Goal: Task Accomplishment & Management: Manage account settings

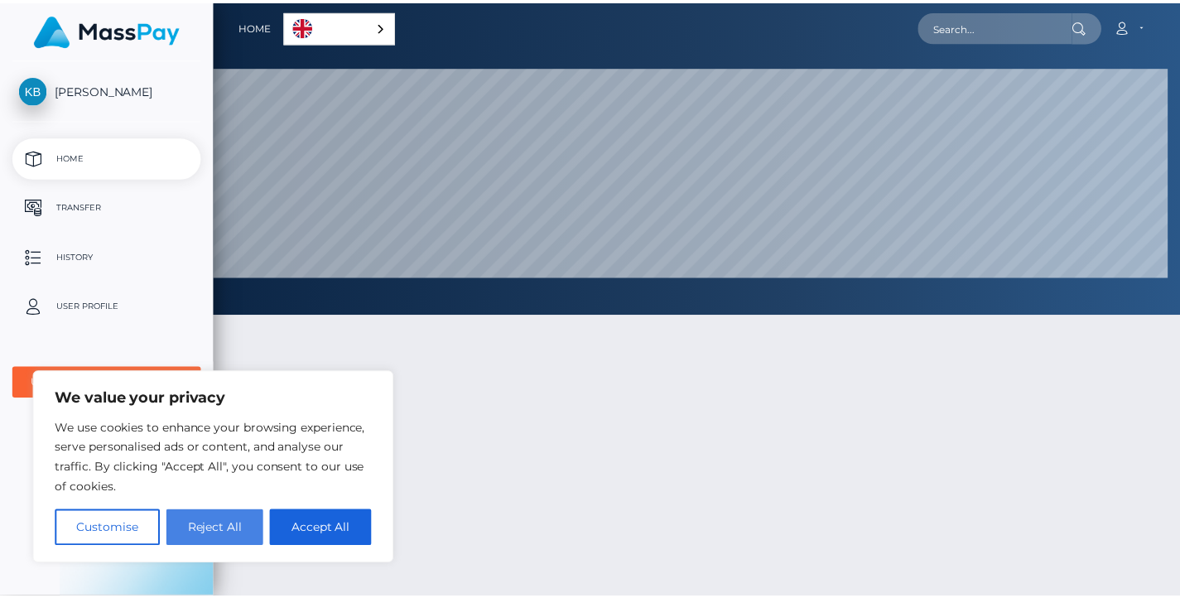
scroll to position [827559, 826909]
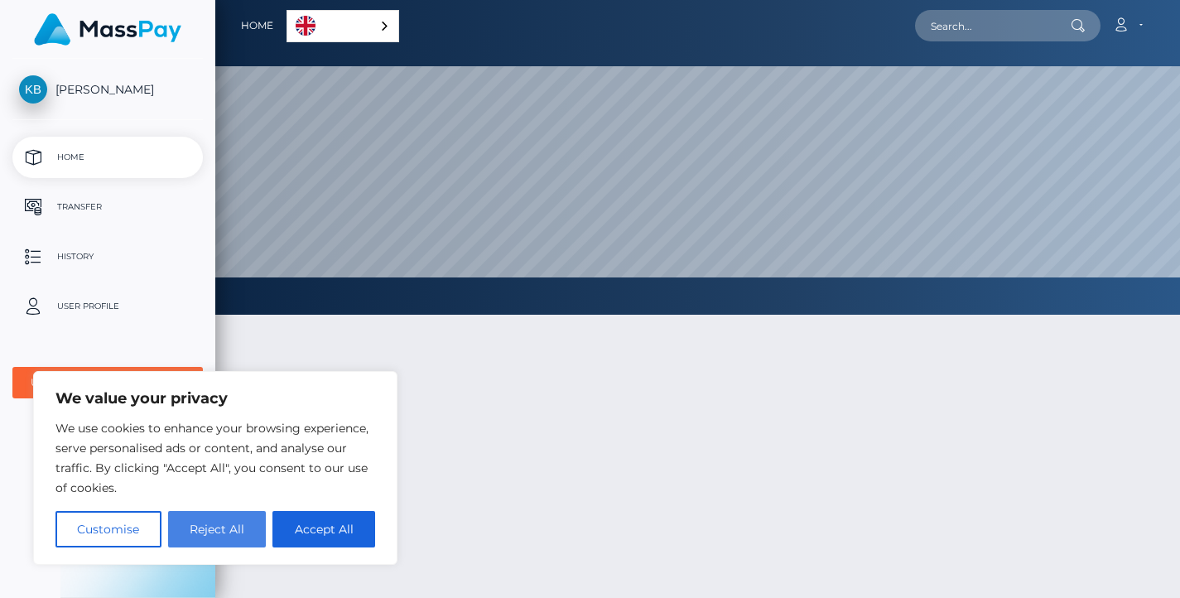
click at [221, 529] on button "Reject All" at bounding box center [217, 529] width 99 height 36
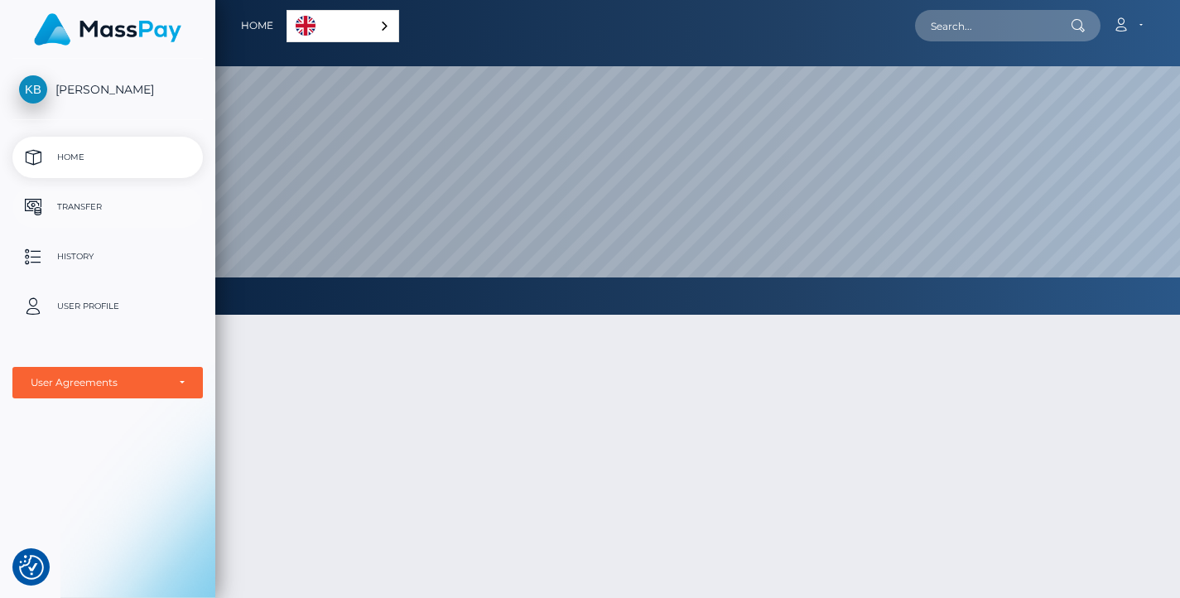
click at [74, 191] on link "Transfer" at bounding box center [107, 206] width 190 height 41
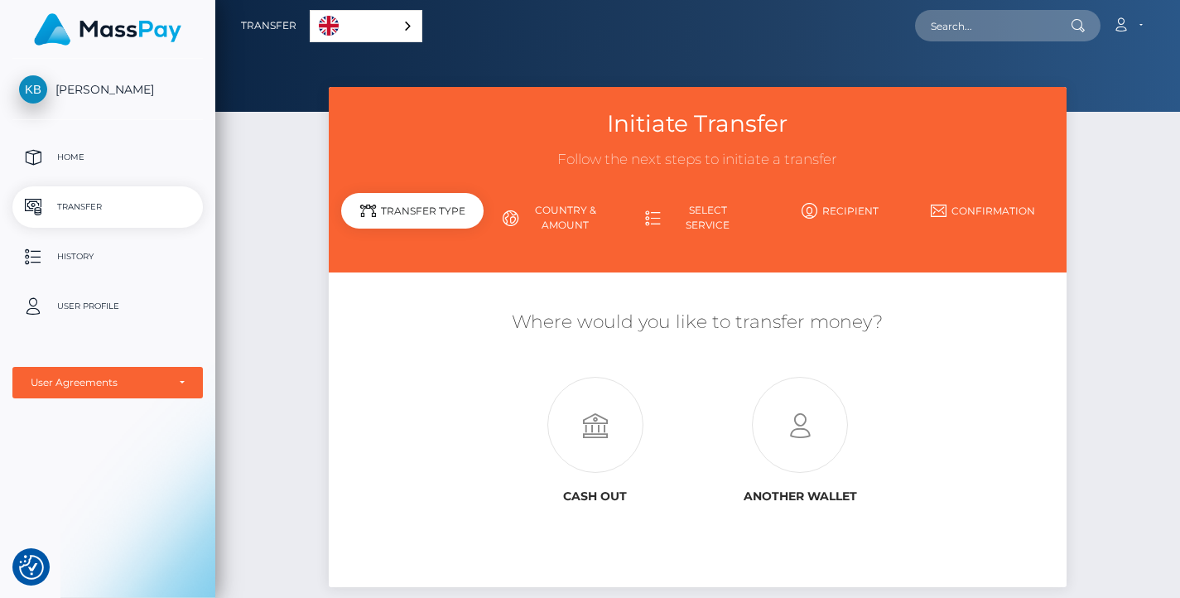
click at [341, 36] on link "English" at bounding box center [365, 26] width 111 height 31
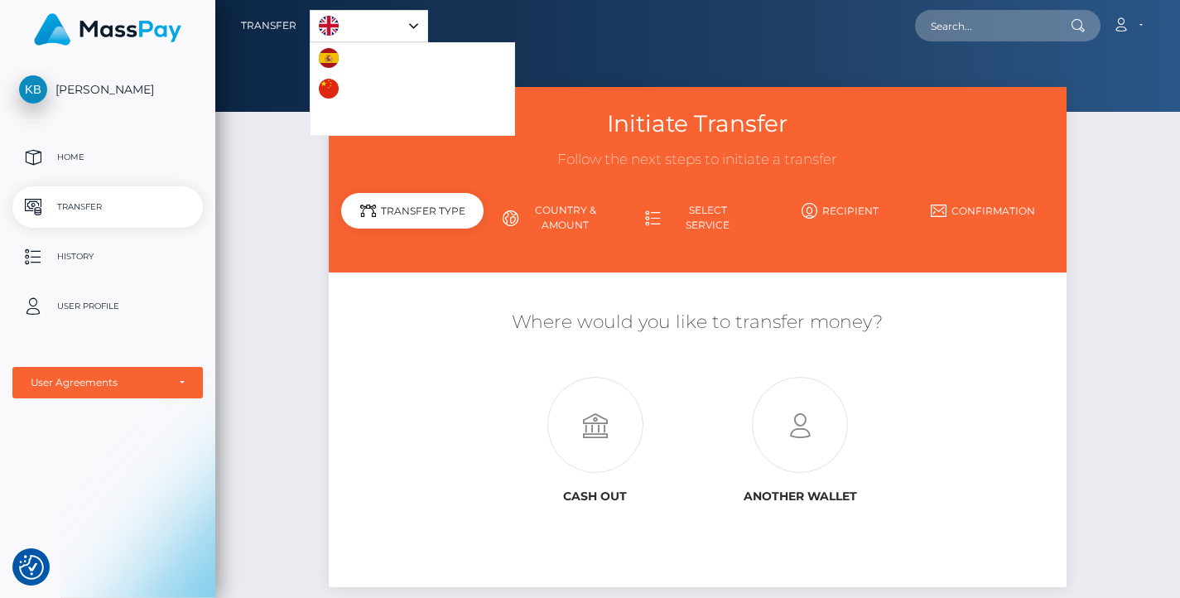
click at [339, 30] on link "English" at bounding box center [368, 26] width 117 height 31
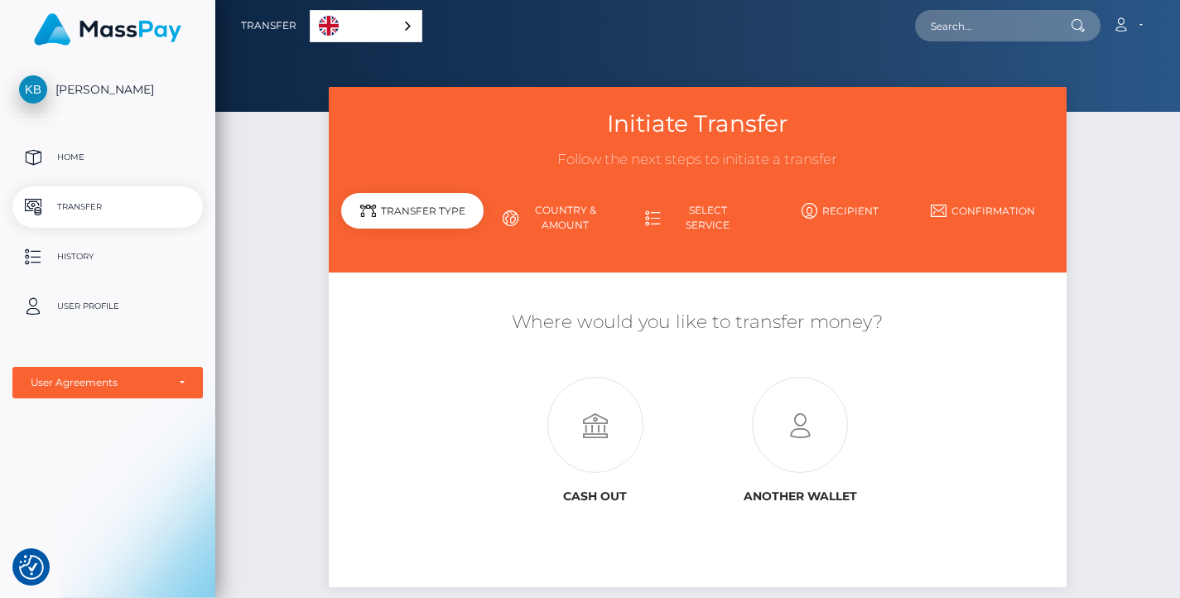
click at [78, 243] on link "History" at bounding box center [107, 256] width 190 height 41
click at [86, 147] on p "Home" at bounding box center [107, 157] width 177 height 25
click at [554, 201] on link "Country & Amount" at bounding box center [554, 217] width 142 height 43
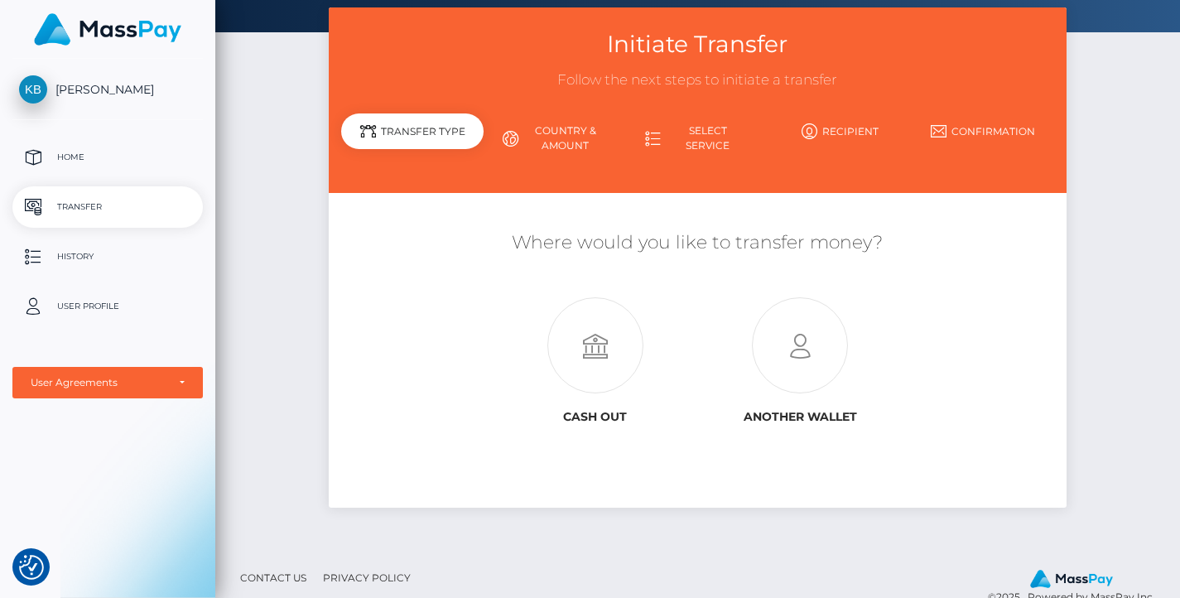
scroll to position [110, 0]
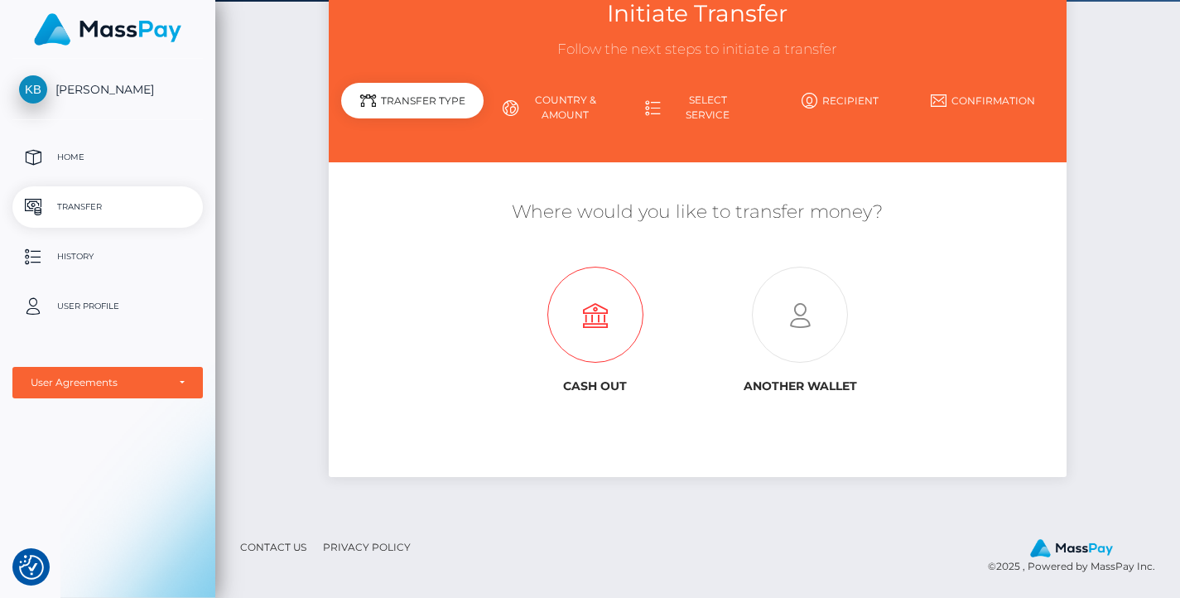
click at [584, 330] on icon at bounding box center [595, 315] width 204 height 96
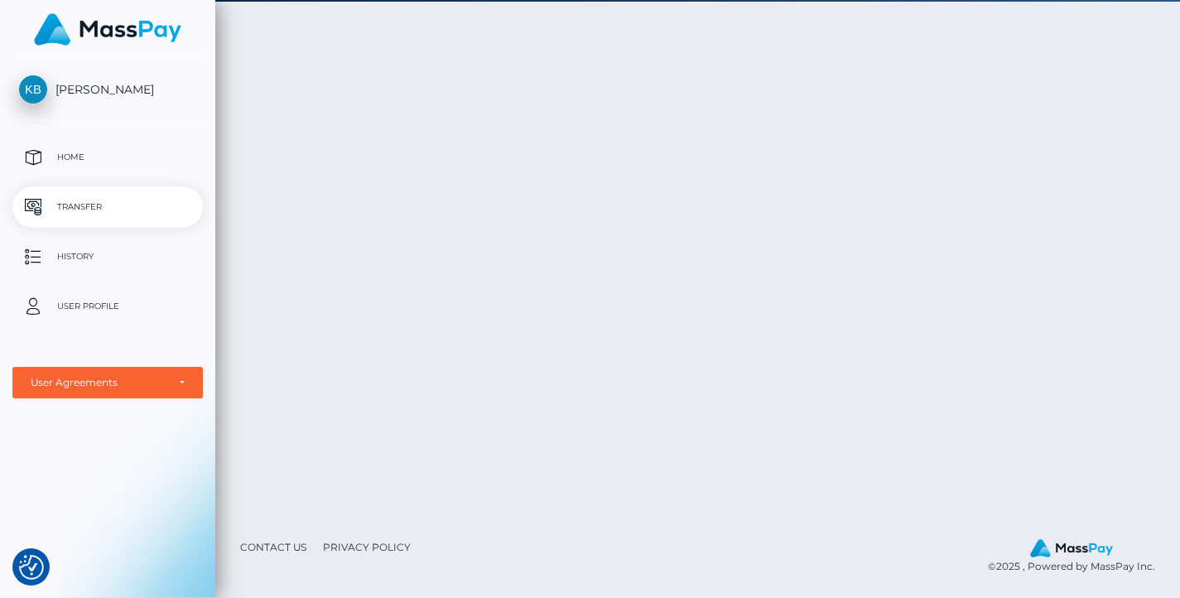
scroll to position [110, 0]
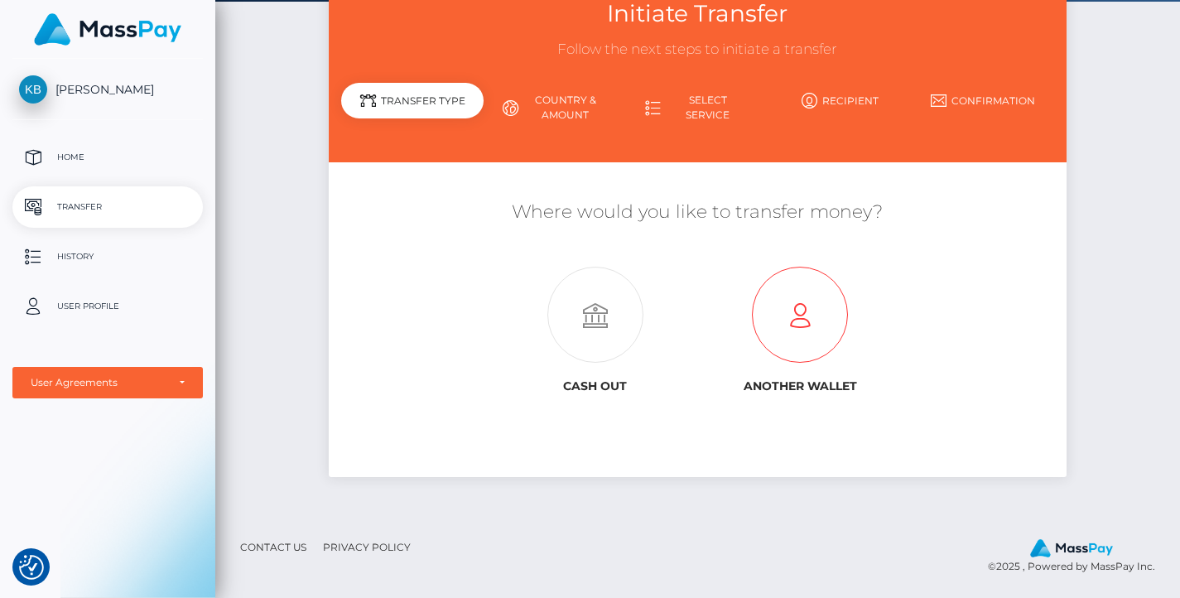
click at [796, 320] on icon at bounding box center [799, 315] width 204 height 96
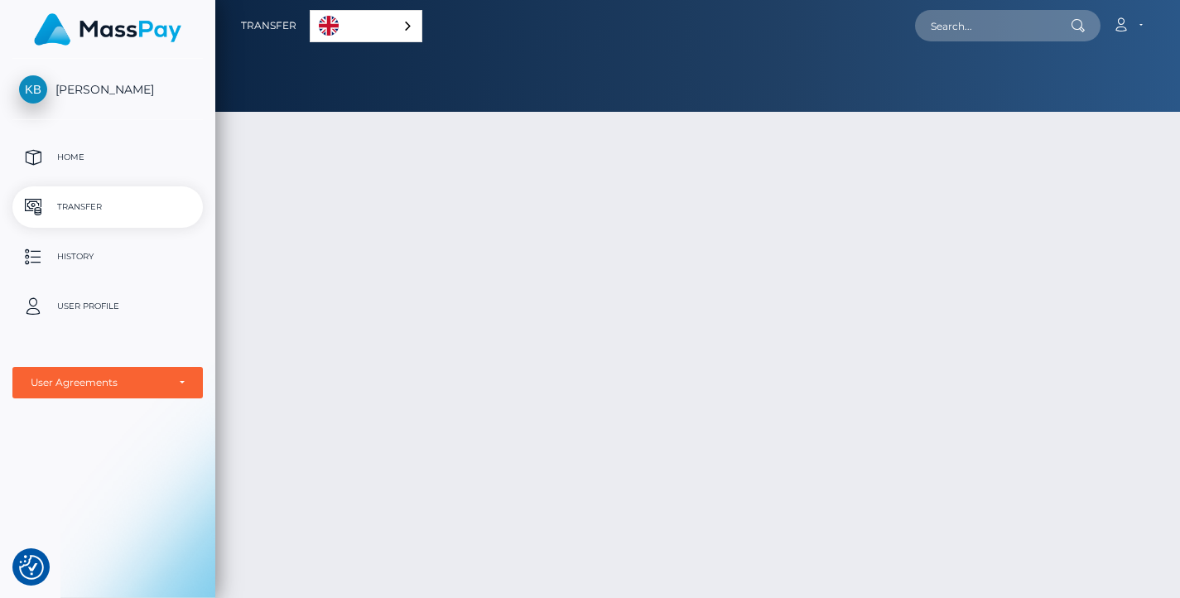
scroll to position [110, 0]
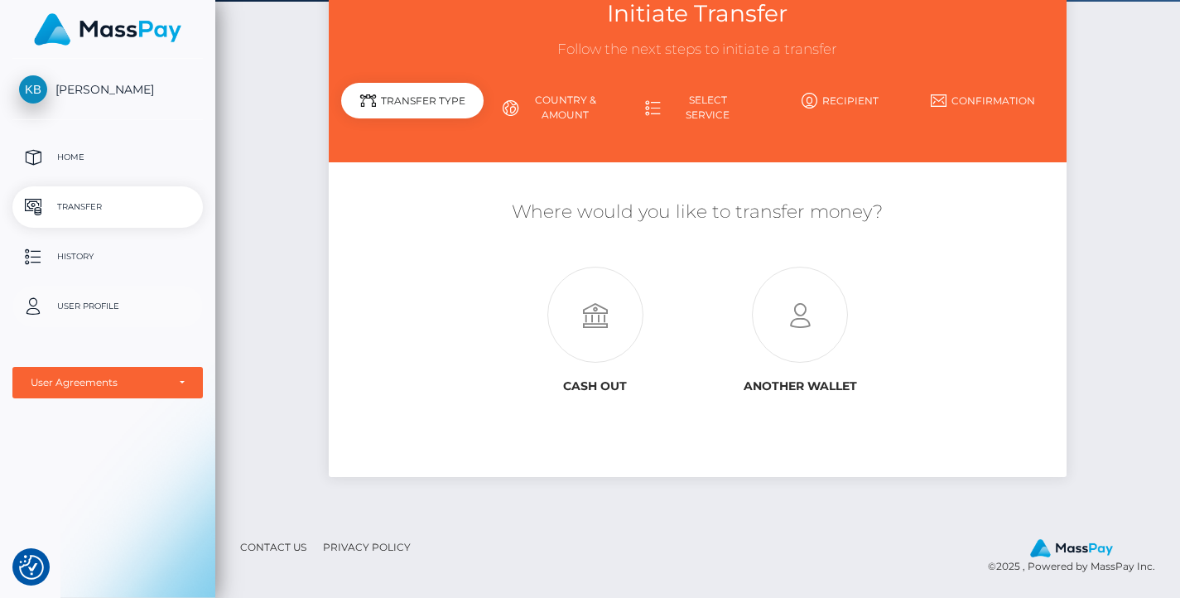
click at [75, 303] on p "User Profile" at bounding box center [107, 306] width 177 height 25
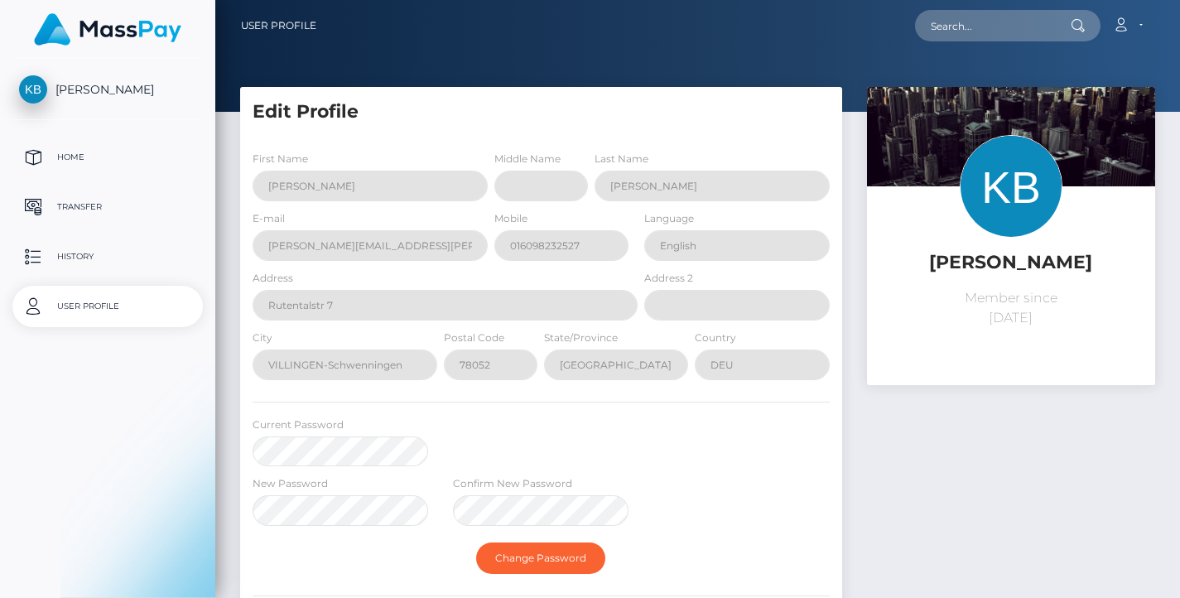
select select
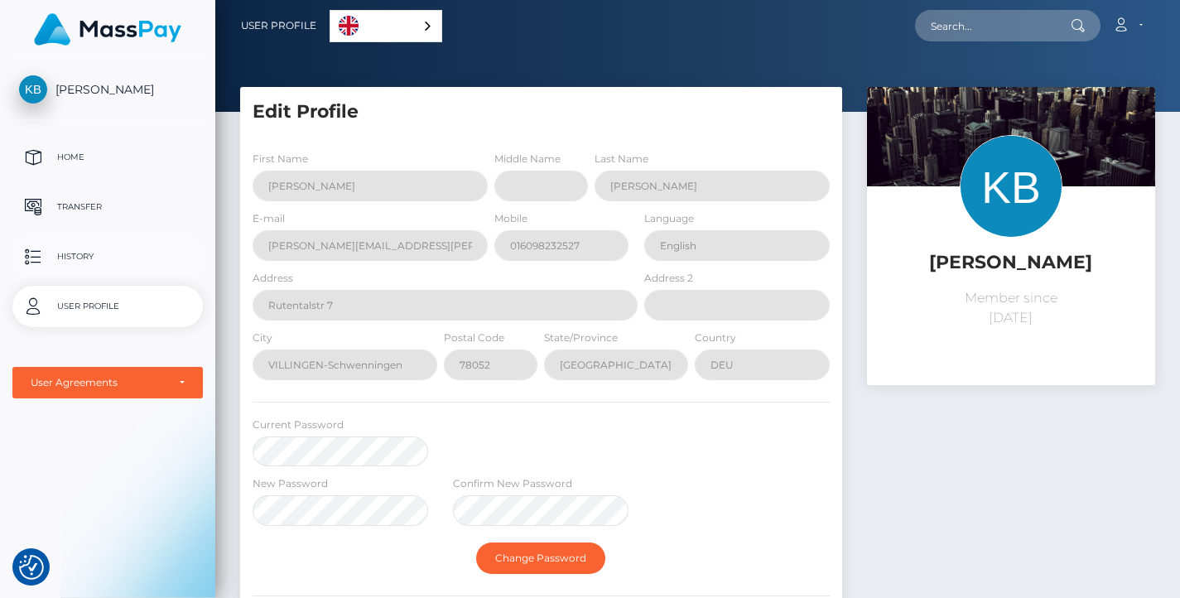
click at [79, 257] on p "History" at bounding box center [107, 256] width 177 height 25
click at [84, 391] on div "User Agreements" at bounding box center [107, 382] width 190 height 31
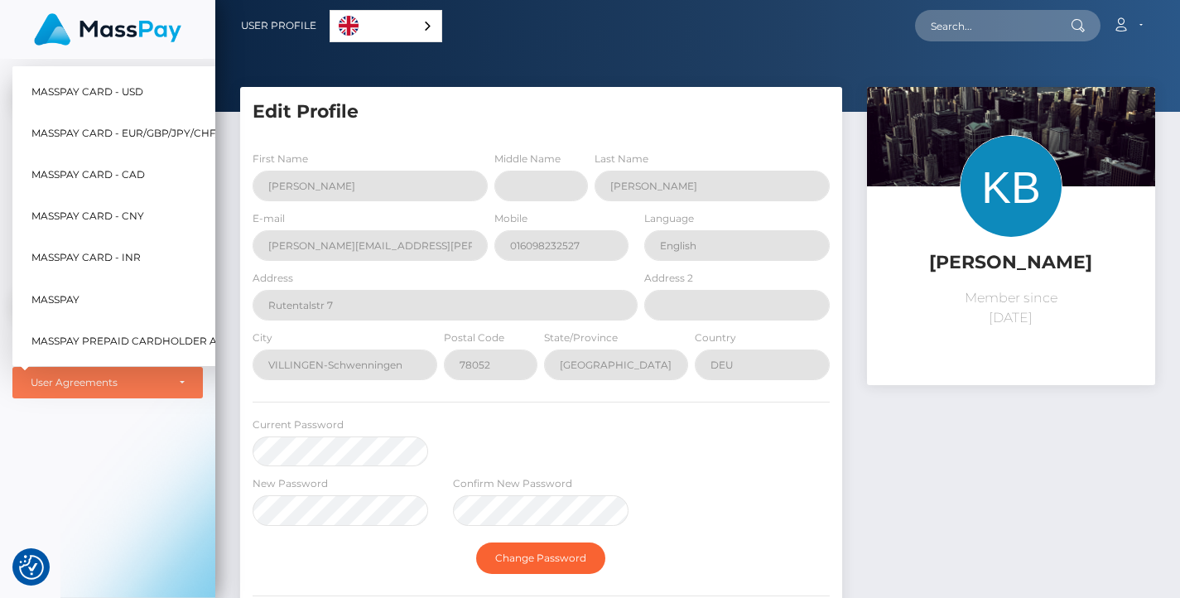
click at [89, 123] on span "MassPay Card - EUR/GBP/JPY/CHF/AUD" at bounding box center [136, 134] width 210 height 22
select select "2"
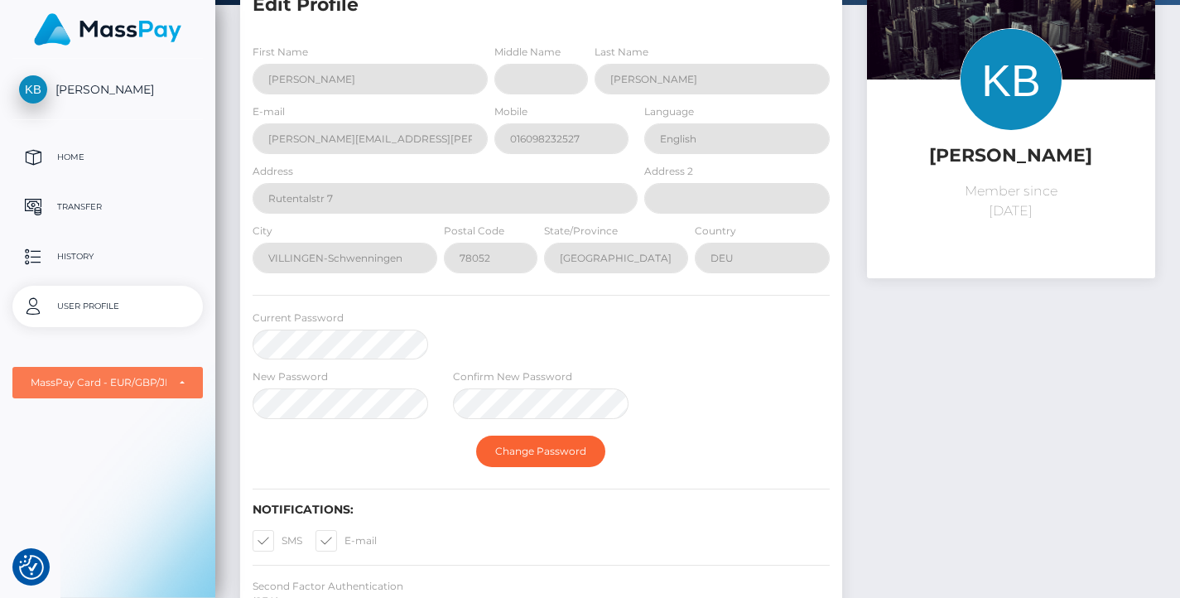
scroll to position [271, 0]
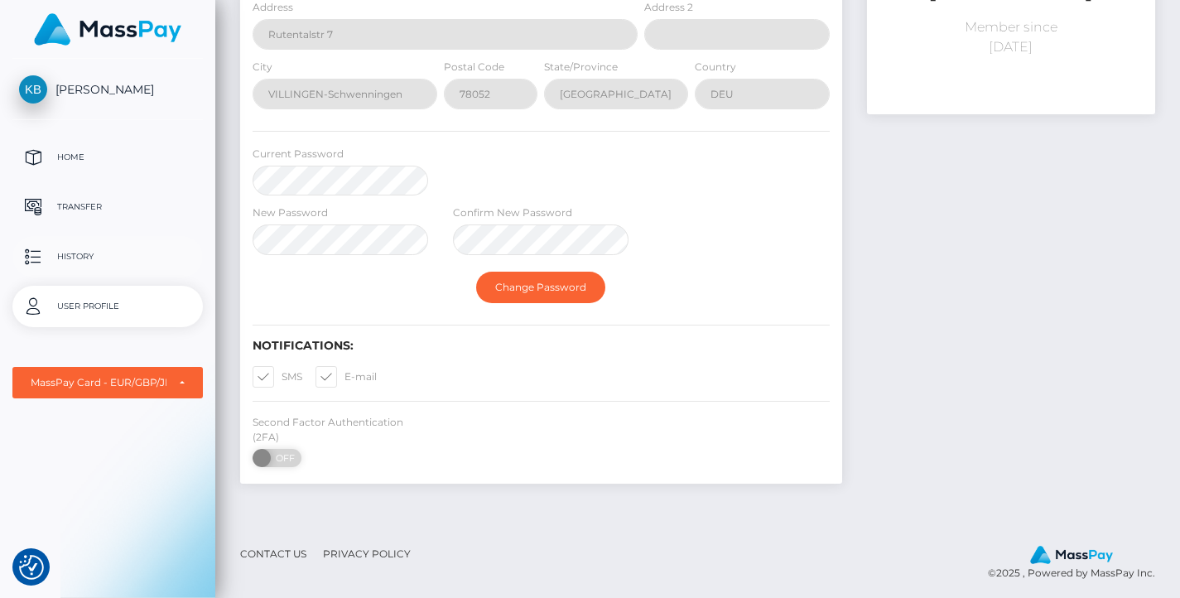
click at [73, 259] on p "History" at bounding box center [107, 256] width 177 height 25
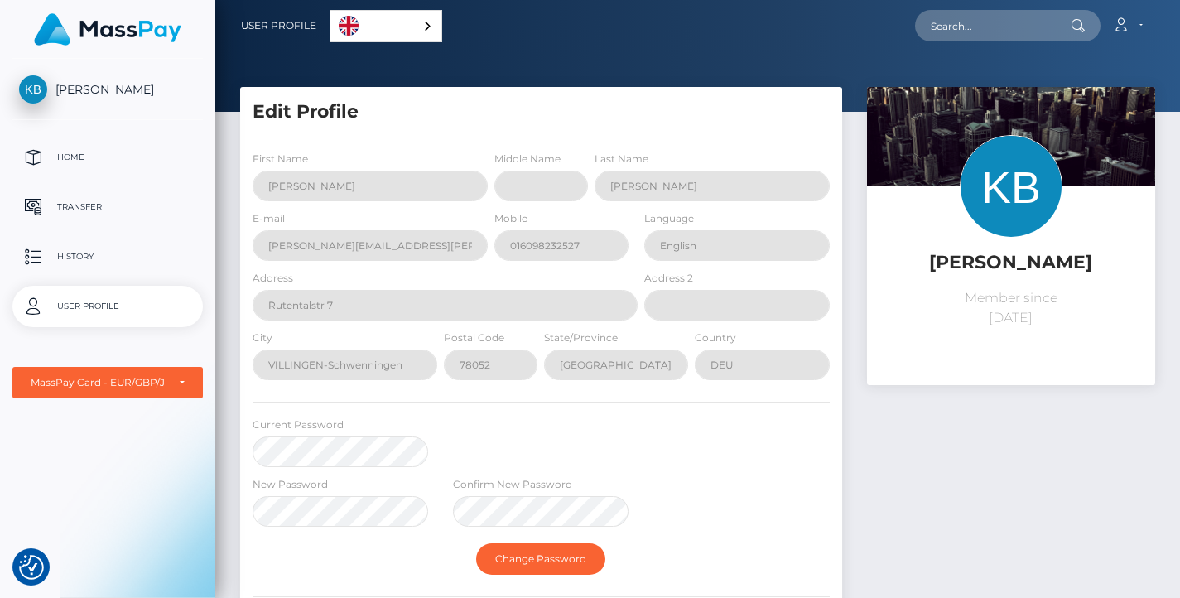
select select "2"
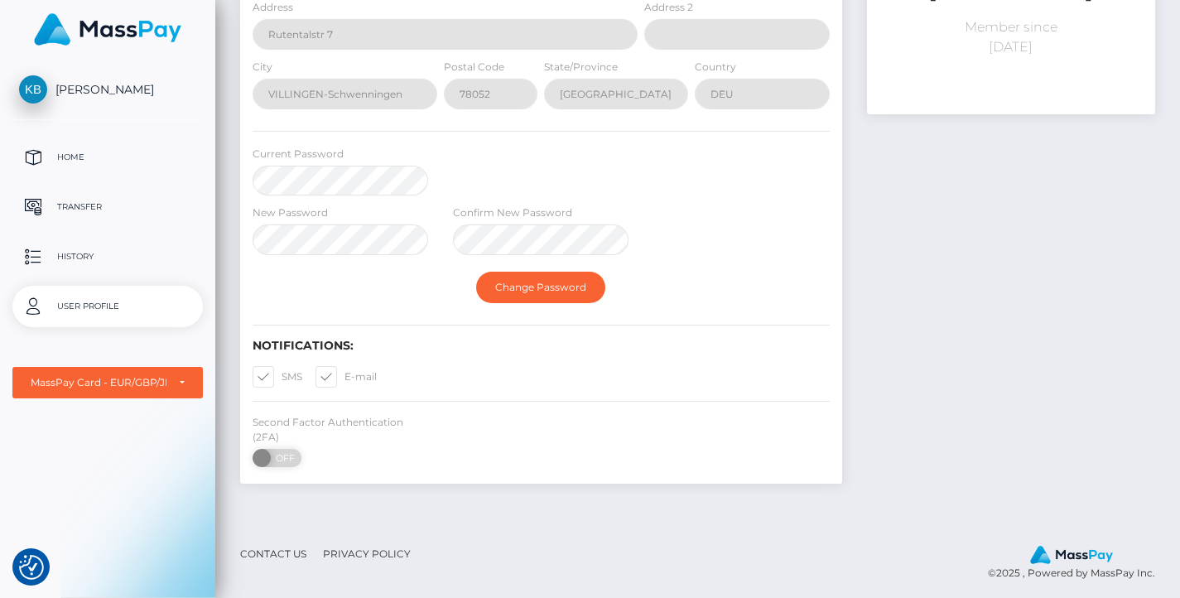
click at [114, 90] on span "[PERSON_NAME]" at bounding box center [107, 89] width 190 height 15
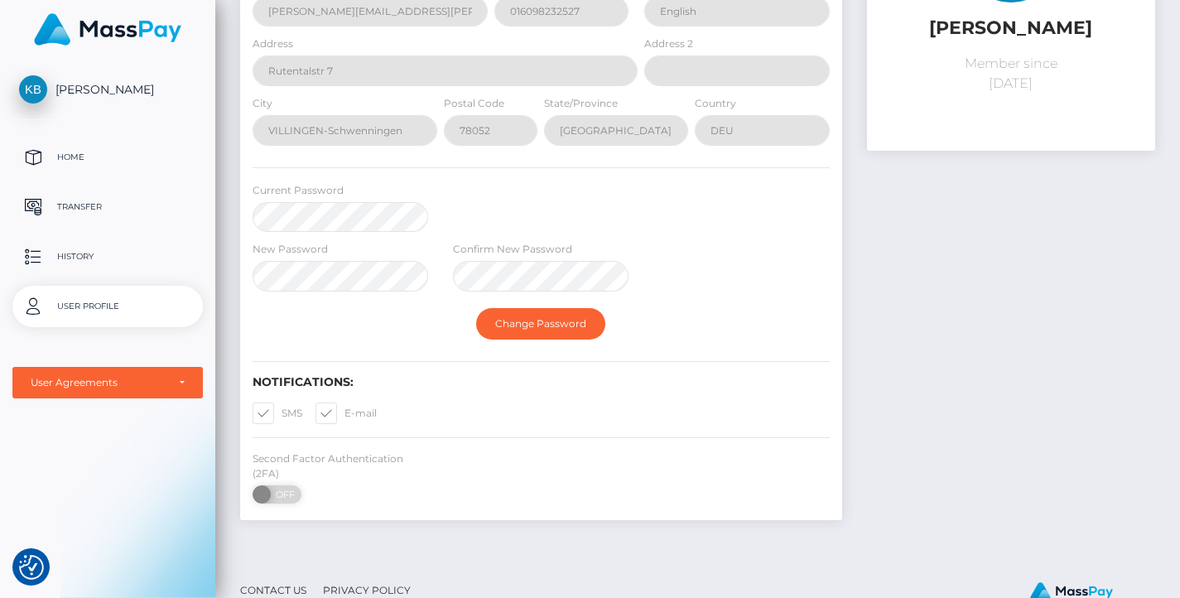
scroll to position [264, 0]
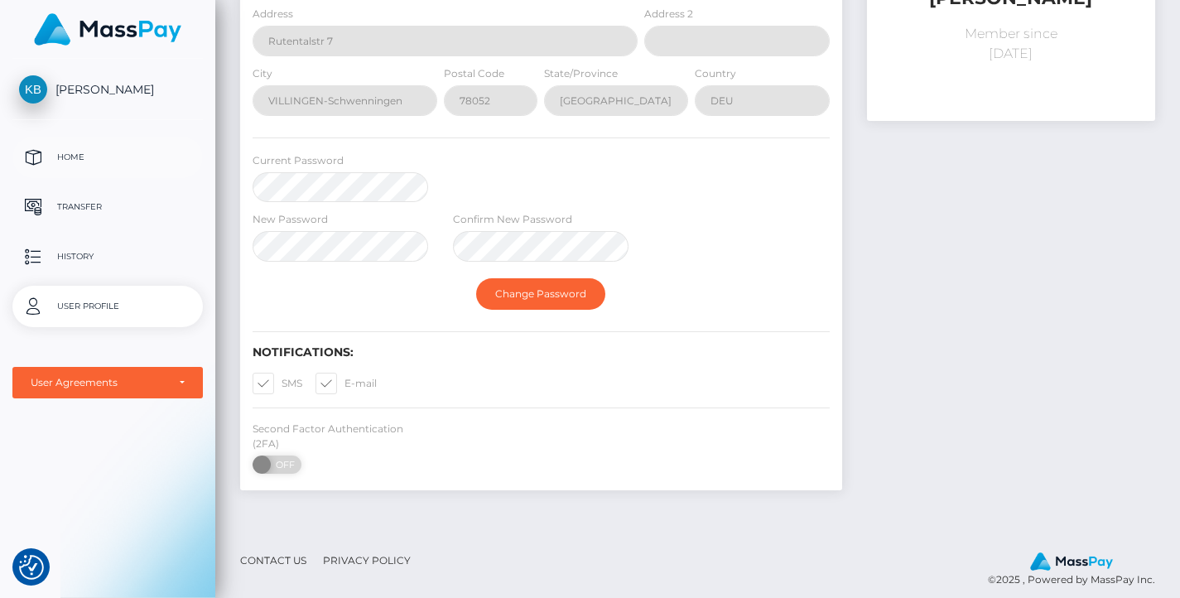
click at [73, 156] on p "Home" at bounding box center [107, 157] width 177 height 25
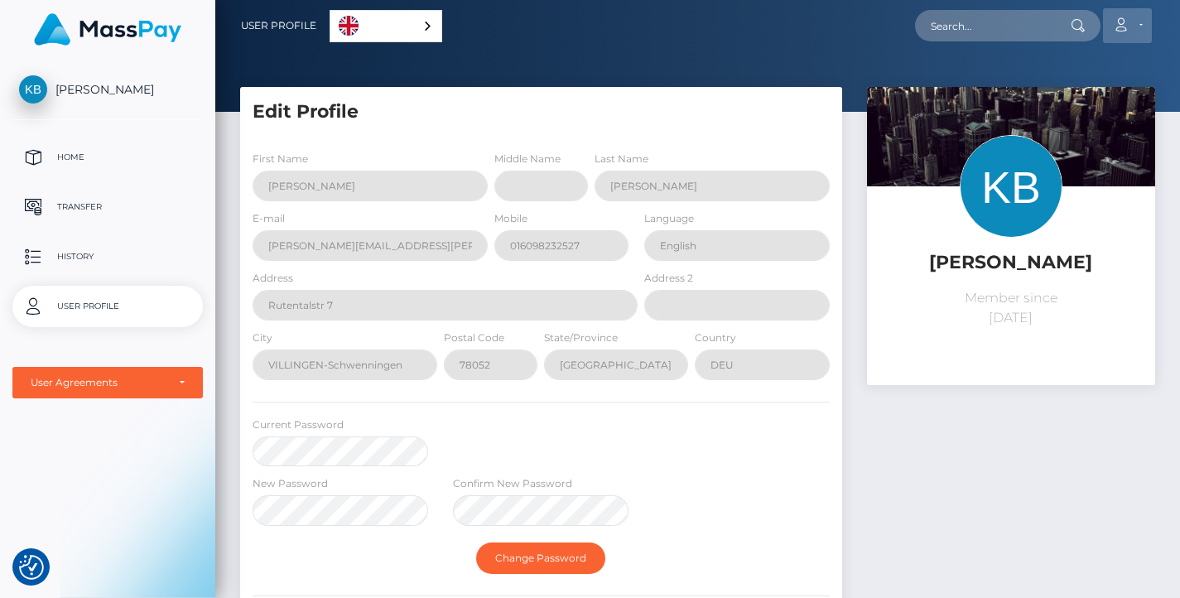
click at [1128, 26] on icon at bounding box center [1120, 24] width 17 height 13
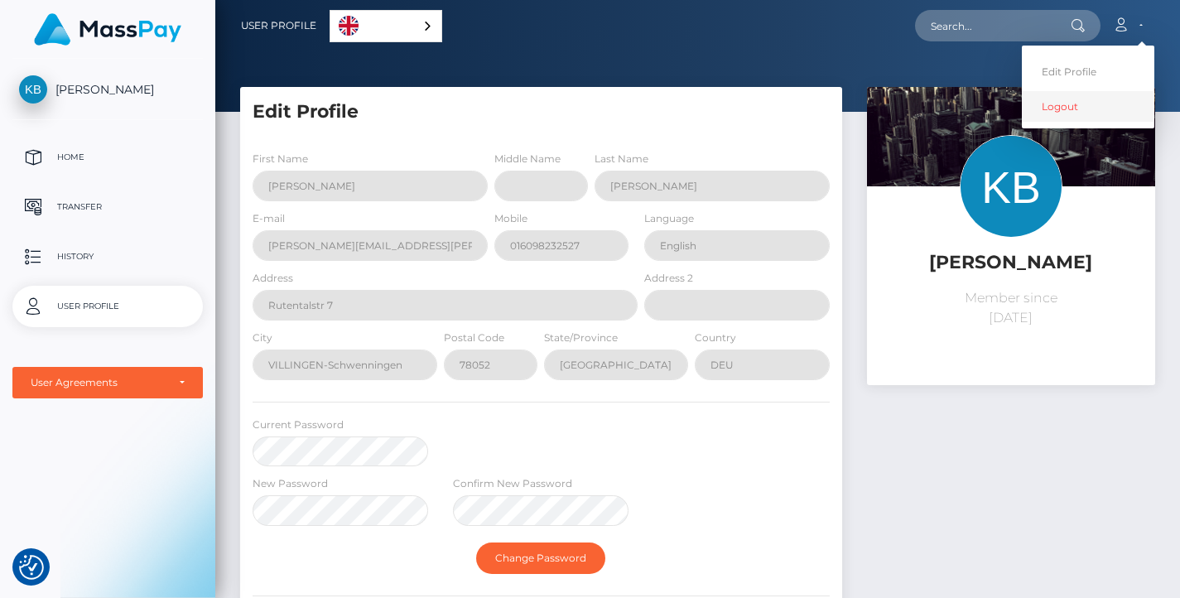
click at [1068, 114] on link "Logout" at bounding box center [1088, 106] width 132 height 31
